Goal: Information Seeking & Learning: Check status

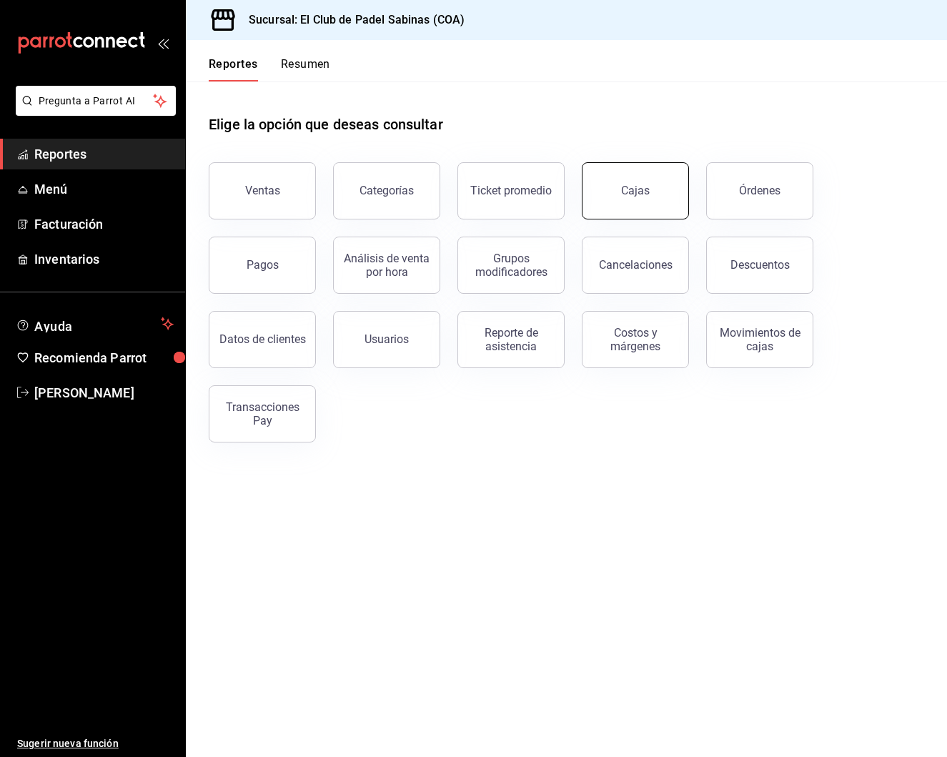
click at [637, 188] on div "Cajas" at bounding box center [635, 190] width 29 height 17
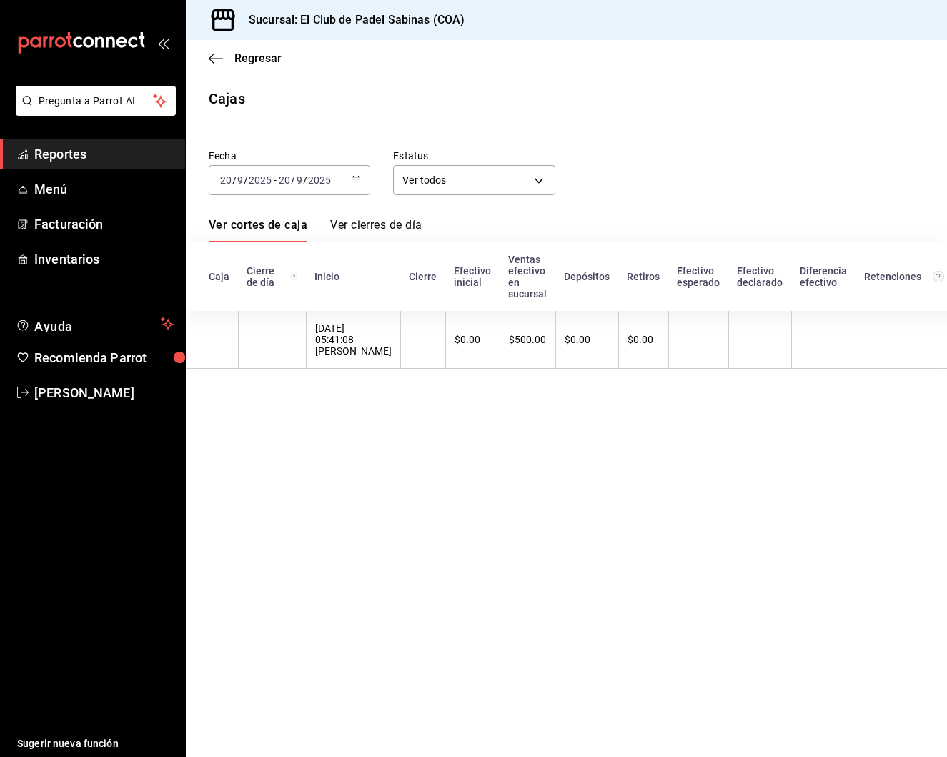
click at [121, 156] on span "Reportes" at bounding box center [103, 153] width 139 height 19
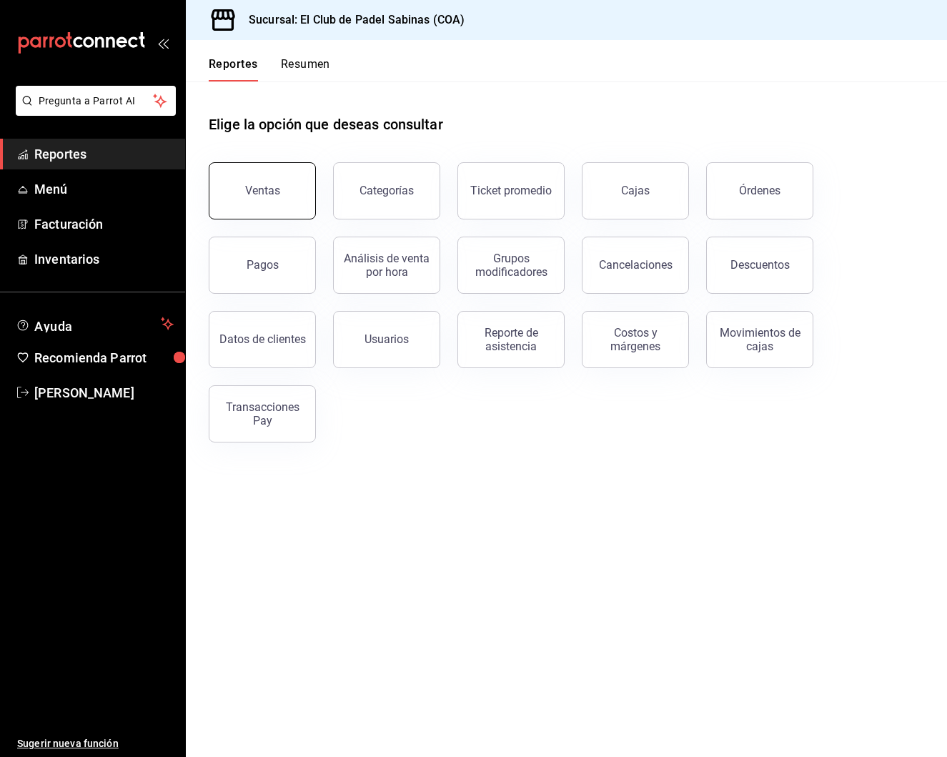
click at [246, 186] on div "Ventas" at bounding box center [262, 191] width 35 height 14
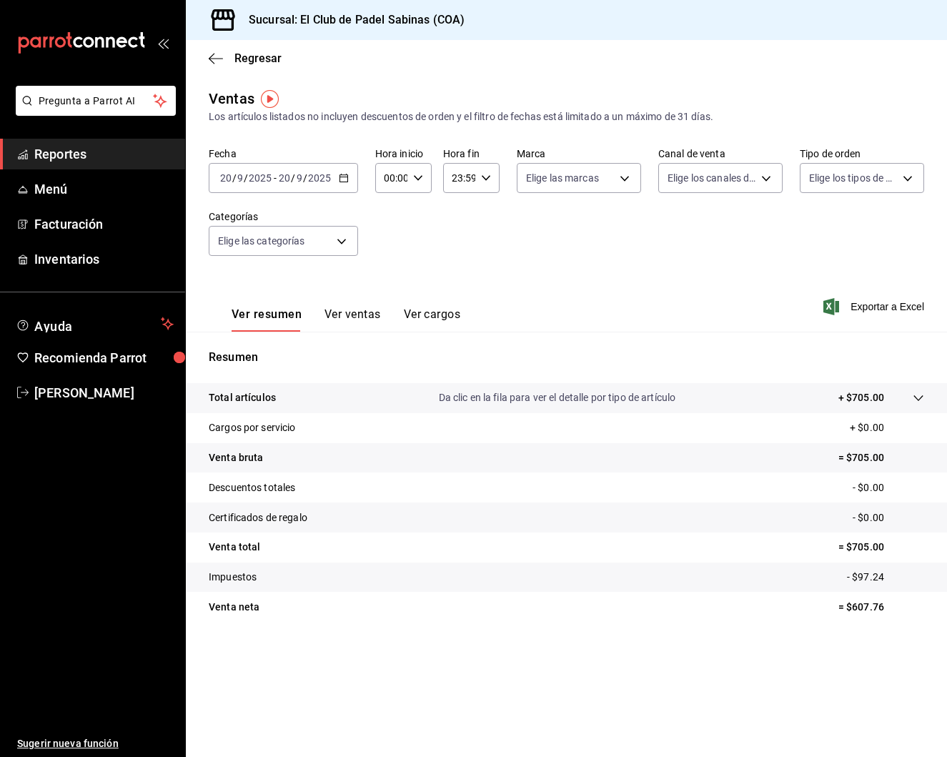
click at [104, 165] on link "Reportes" at bounding box center [92, 154] width 185 height 31
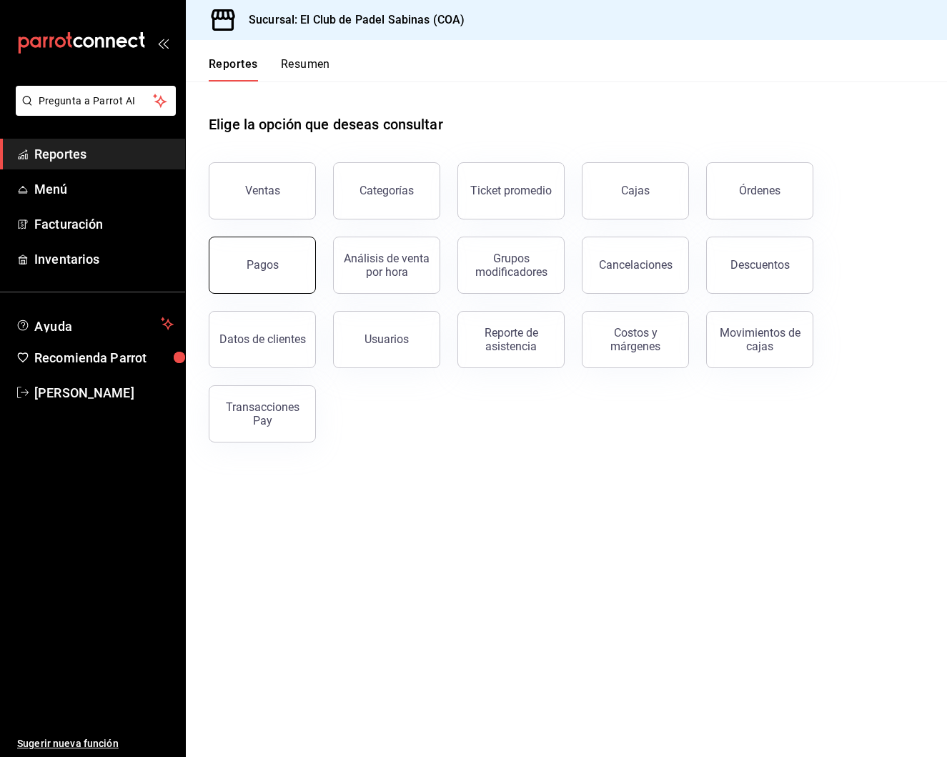
click at [273, 260] on div "Pagos" at bounding box center [262, 265] width 32 height 14
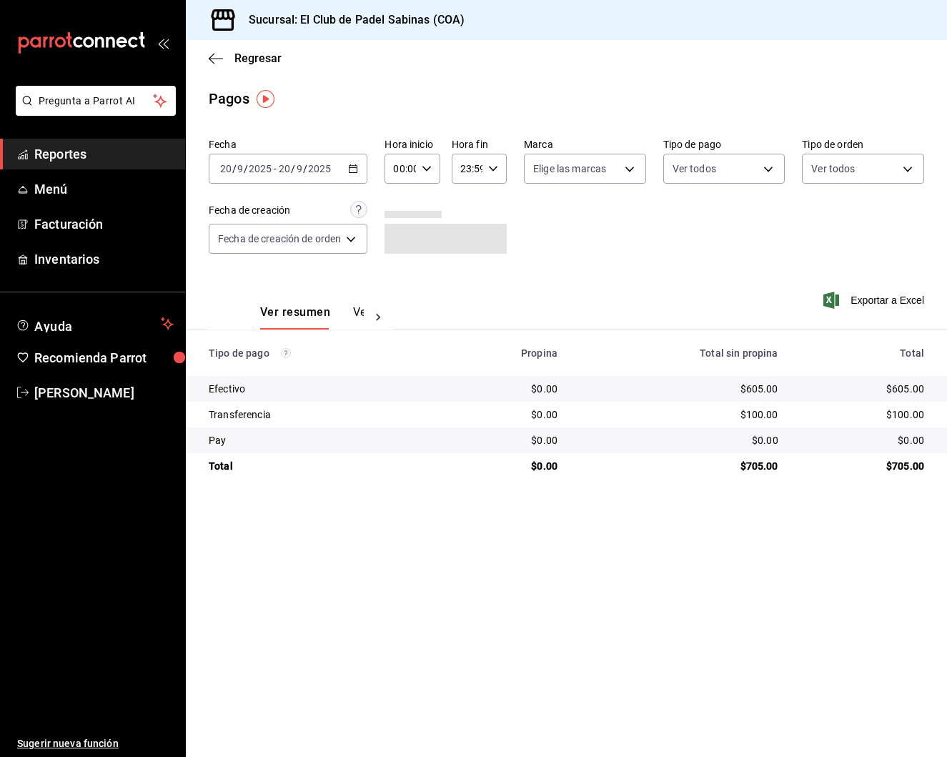
click at [429, 163] on div "00:00 Hora inicio" at bounding box center [411, 169] width 55 height 30
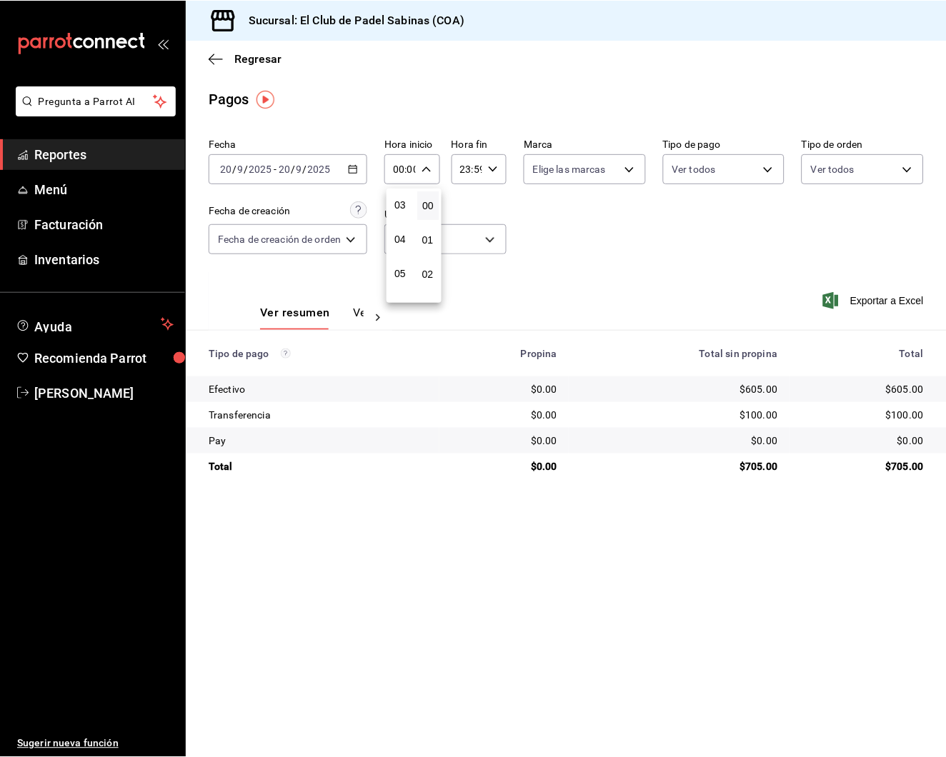
scroll to position [119, 0]
click at [401, 258] on span "05" at bounding box center [400, 257] width 5 height 11
type input "05:00"
click at [667, 232] on div at bounding box center [473, 378] width 947 height 757
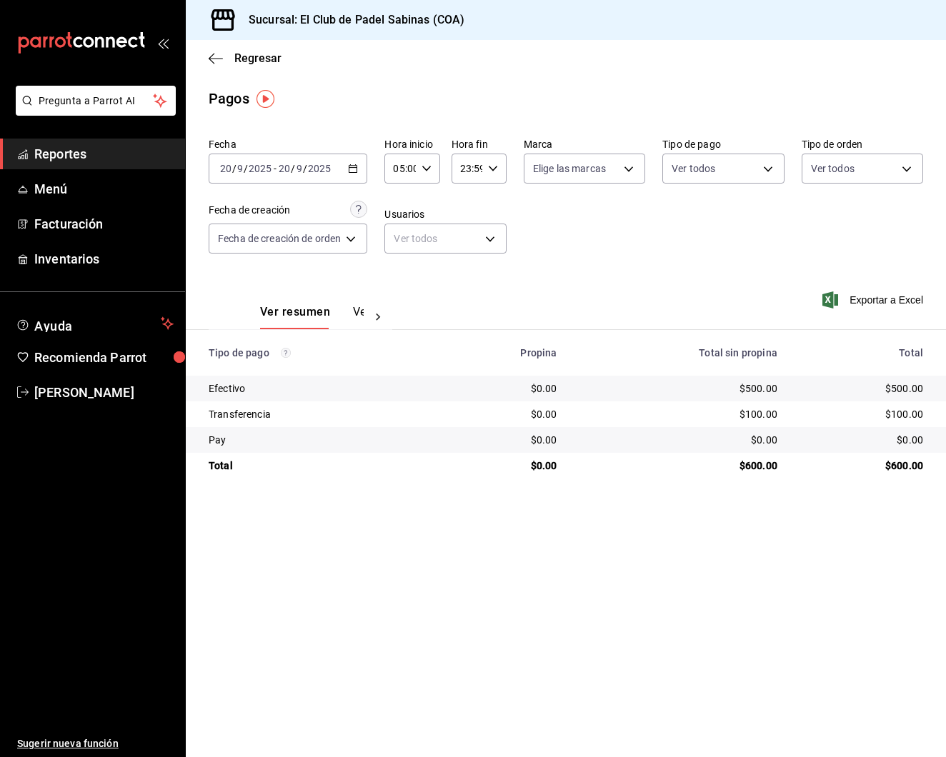
click at [105, 149] on span "Reportes" at bounding box center [103, 153] width 139 height 19
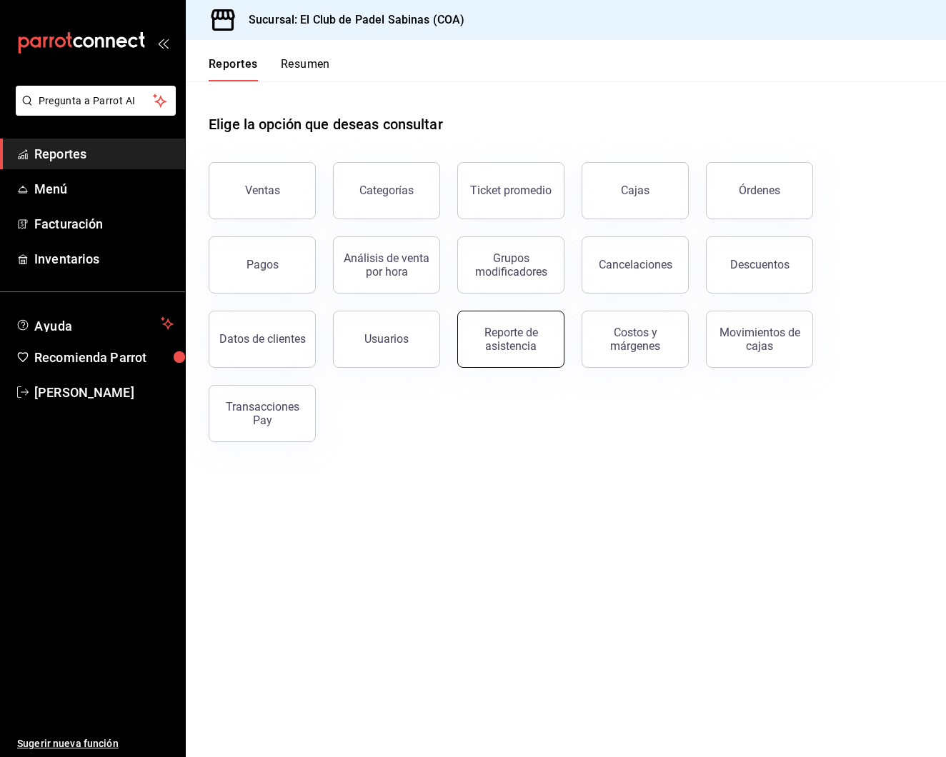
click at [521, 337] on div "Reporte de asistencia" at bounding box center [511, 339] width 89 height 27
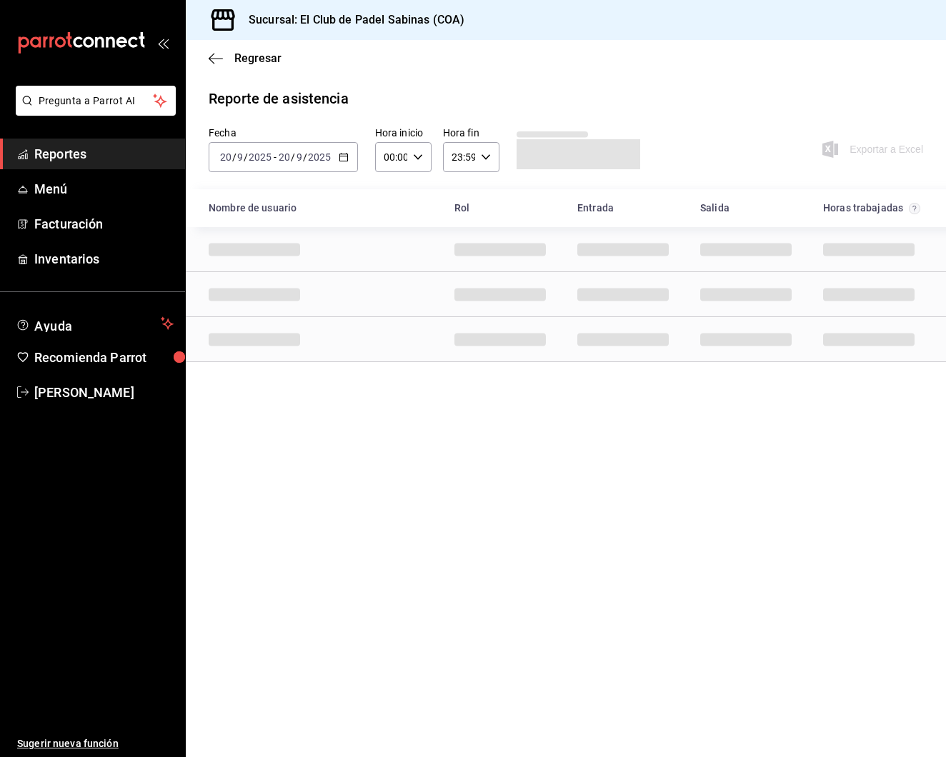
click at [419, 151] on div "00:00 Hora inicio" at bounding box center [403, 157] width 56 height 30
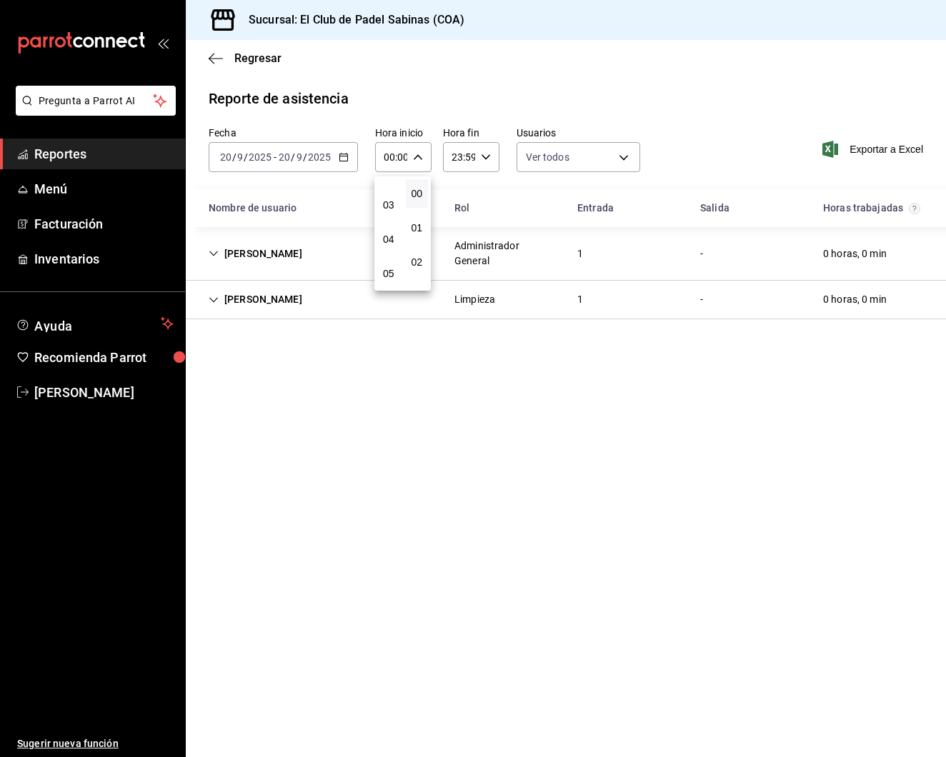
scroll to position [94, 0]
click at [712, 301] on div at bounding box center [473, 378] width 946 height 757
click at [421, 291] on div "Adriana Rocha Hernandez Limpieza 1 - 0 horas, 0 min" at bounding box center [566, 300] width 760 height 39
click at [592, 262] on div "1" at bounding box center [580, 254] width 29 height 26
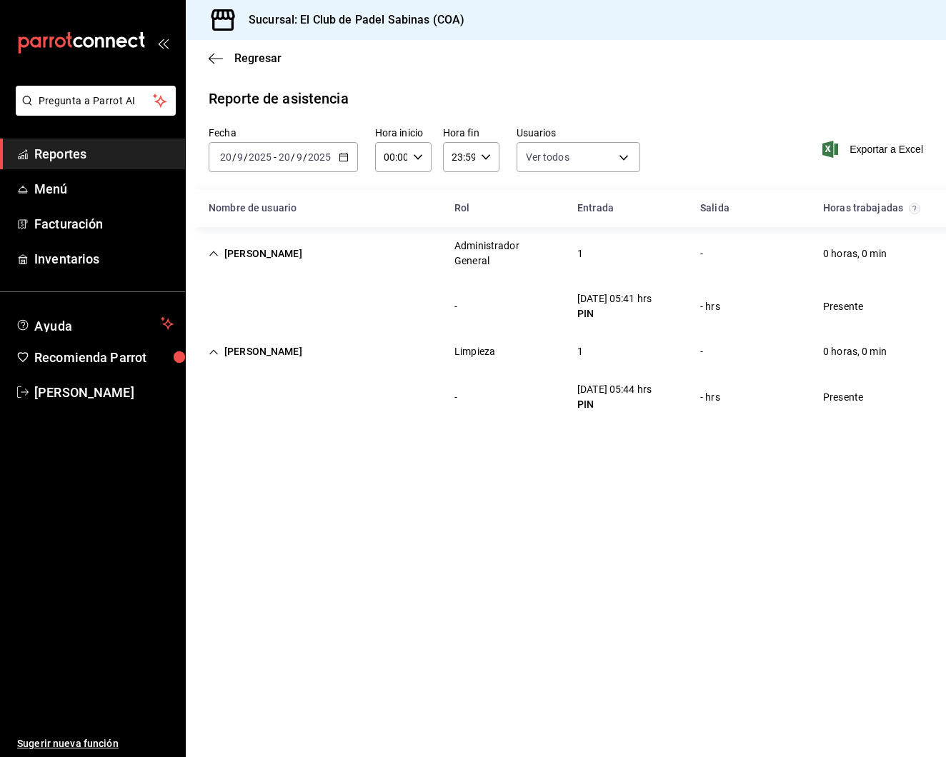
click at [703, 111] on div "Reporte de asistencia Fecha 2025-09-20 20 / 9 / 2025 - 2025-09-20 20 / 9 / 2025…" at bounding box center [566, 256] width 760 height 336
